Goal: Task Accomplishment & Management: Use online tool/utility

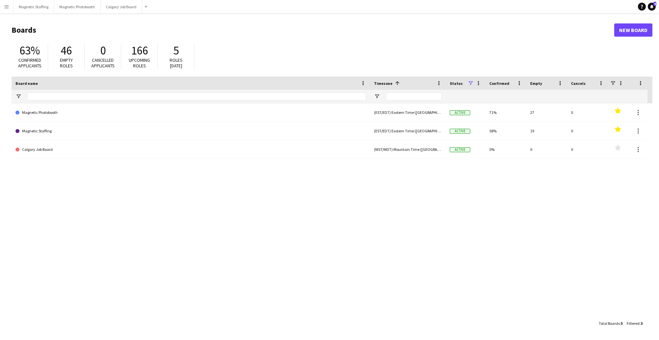
click at [6, 7] on app-icon "Menu" at bounding box center [6, 6] width 5 height 5
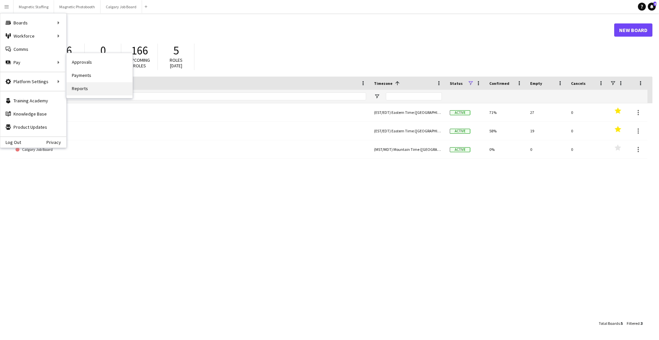
click at [85, 93] on link "Reports" at bounding box center [100, 88] width 66 height 13
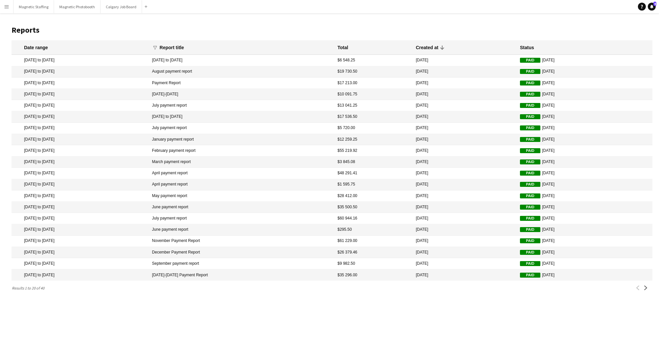
click at [9, 10] on button "Menu" at bounding box center [6, 6] width 13 height 13
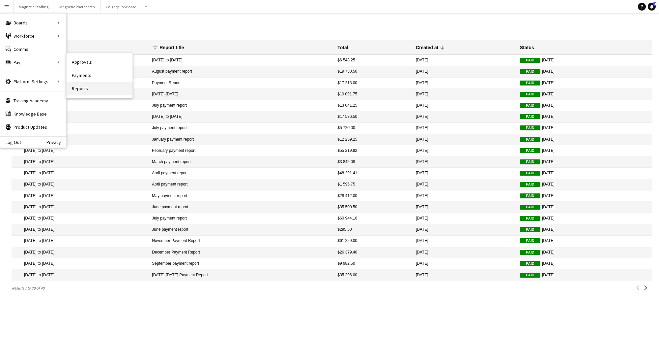
click at [85, 91] on link "Reports" at bounding box center [100, 88] width 66 height 13
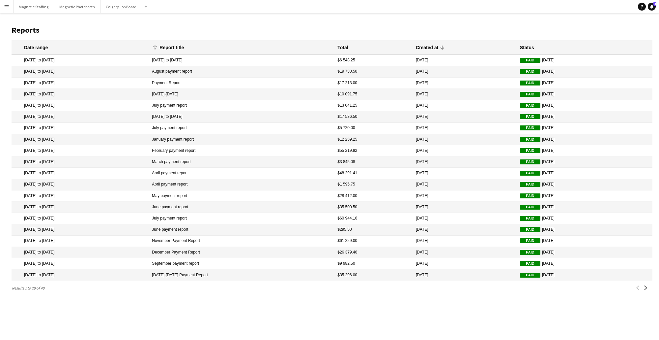
click at [2, 6] on button "Menu" at bounding box center [6, 6] width 13 height 13
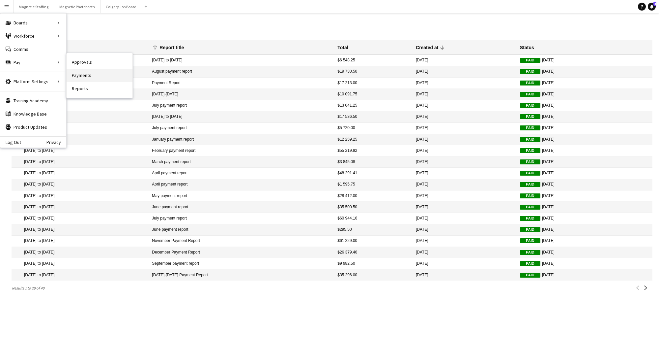
click at [86, 75] on link "Payments" at bounding box center [100, 75] width 66 height 13
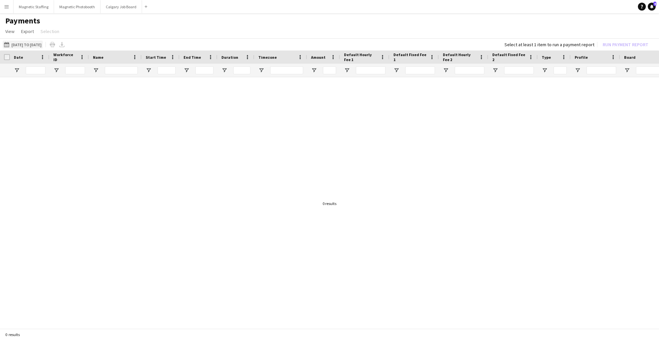
click at [41, 44] on button "[DATE] to [DATE] [DATE] to [DATE]" at bounding box center [23, 45] width 40 height 8
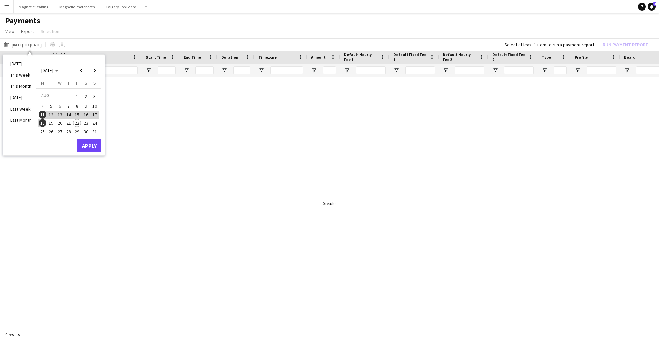
click at [42, 123] on span "18" at bounding box center [43, 123] width 8 height 8
click at [77, 123] on span "22" at bounding box center [77, 123] width 8 height 8
click at [93, 146] on button "Apply" at bounding box center [89, 145] width 24 height 13
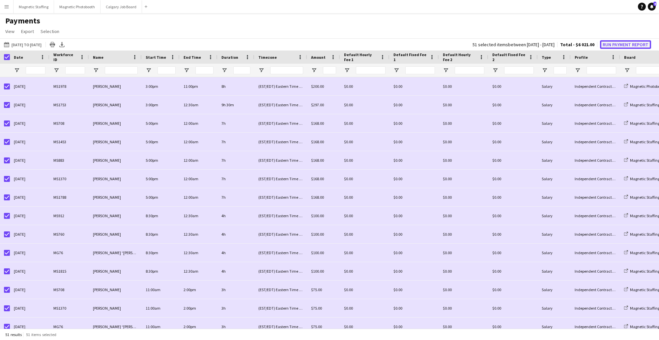
click at [633, 42] on button "Run Payment Report" at bounding box center [625, 44] width 51 height 9
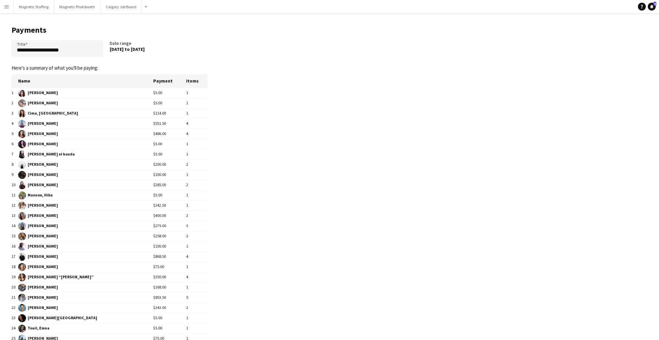
drag, startPoint x: 110, startPoint y: 50, endPoint x: 190, endPoint y: 50, distance: 80.1
click at [190, 50] on div "[DATE] to [DATE]" at bounding box center [156, 49] width 92 height 6
copy div "[DATE] to [DATE]"
click at [65, 51] on input "**********" at bounding box center [58, 48] width 92 height 16
drag, startPoint x: 75, startPoint y: 51, endPoint x: 0, endPoint y: 51, distance: 74.8
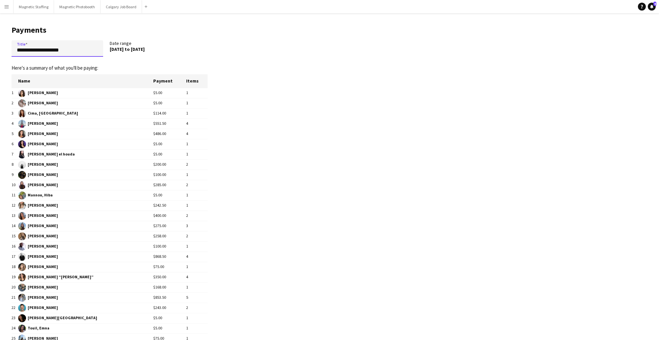
click at [0, 51] on main "**********" at bounding box center [107, 213] width 214 height 400
paste input "*****"
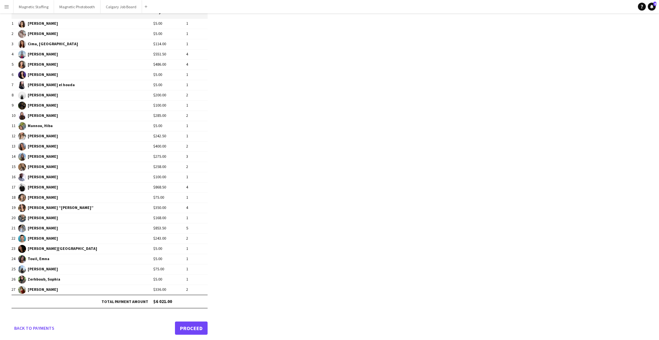
type input "**********"
click at [192, 322] on link "Proceed" at bounding box center [191, 327] width 33 height 13
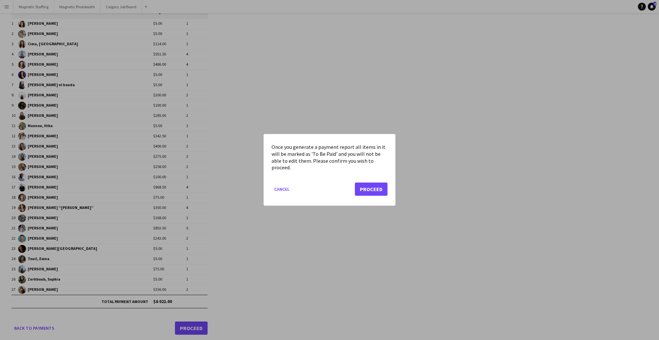
scroll to position [0, 0]
click at [377, 188] on button "Proceed" at bounding box center [371, 189] width 33 height 13
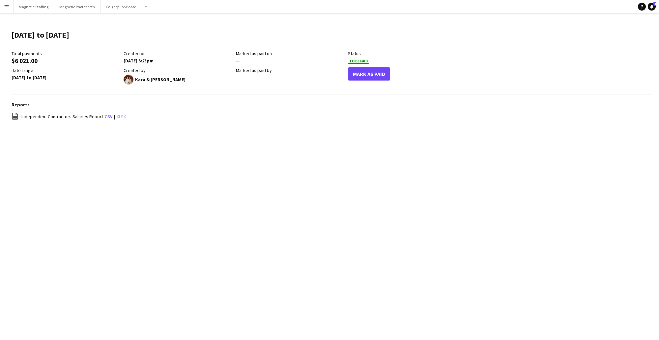
click at [120, 118] on link "xlsx" at bounding box center [121, 116] width 9 height 6
